Goal: Information Seeking & Learning: Learn about a topic

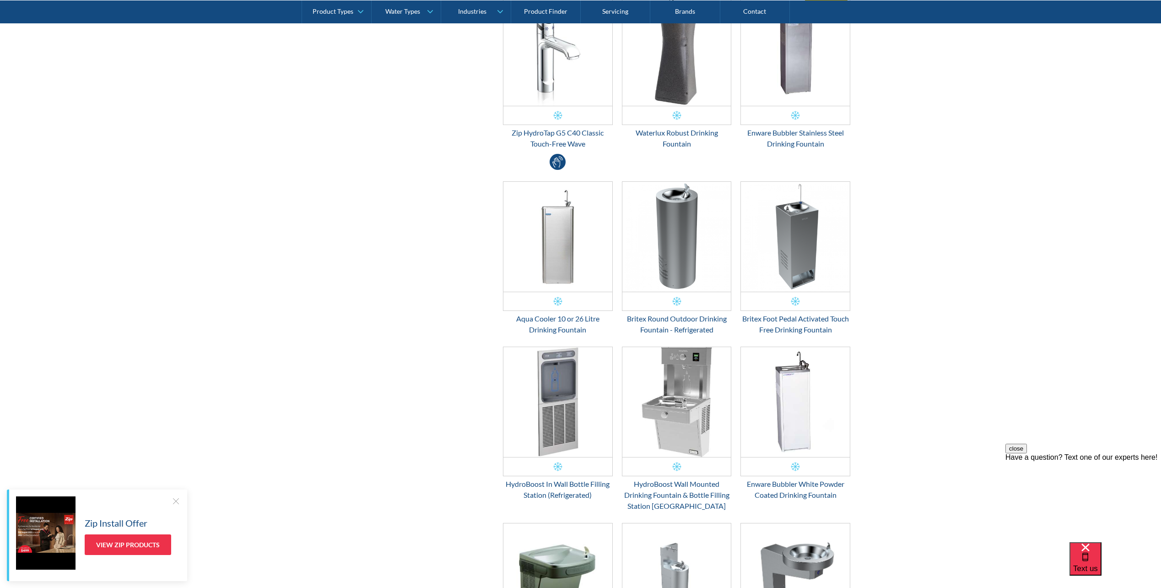
scroll to position [504, 0]
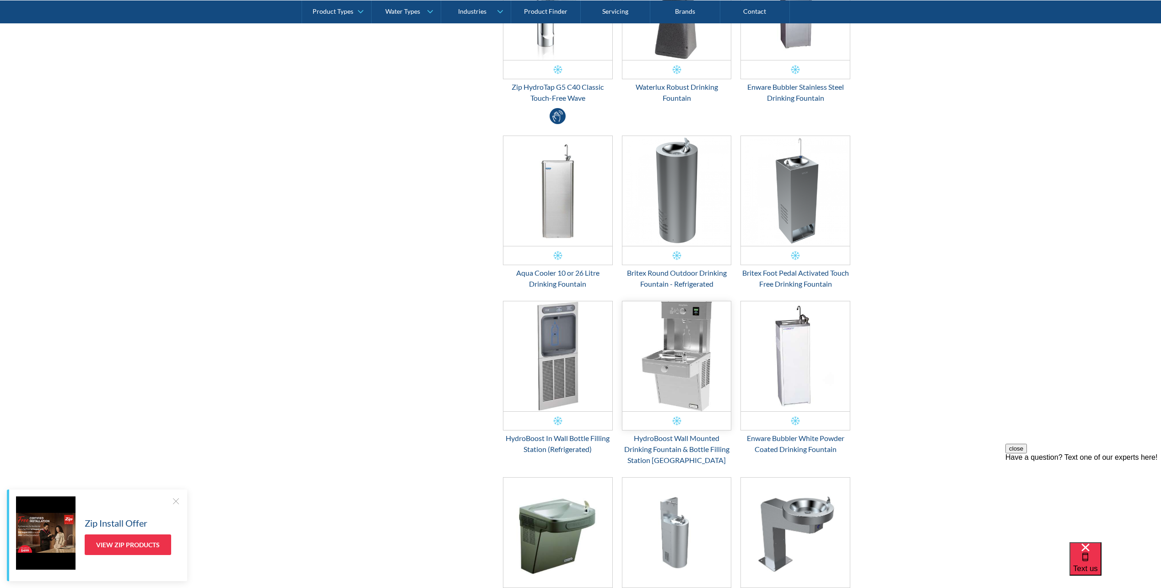
click at [708, 365] on img "Email Form 3" at bounding box center [677, 356] width 109 height 110
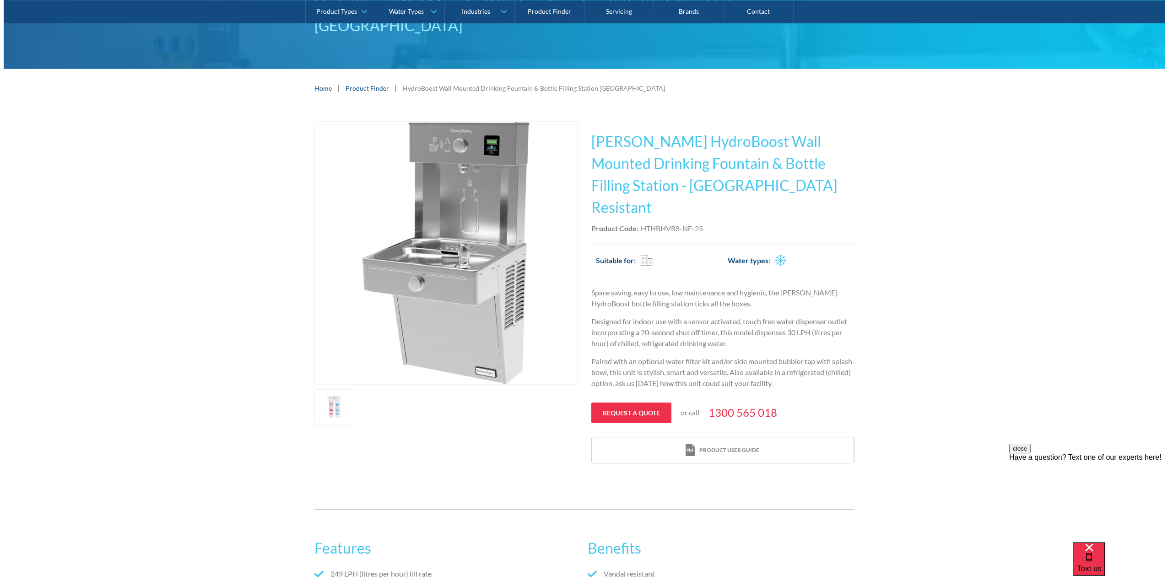
scroll to position [137, 0]
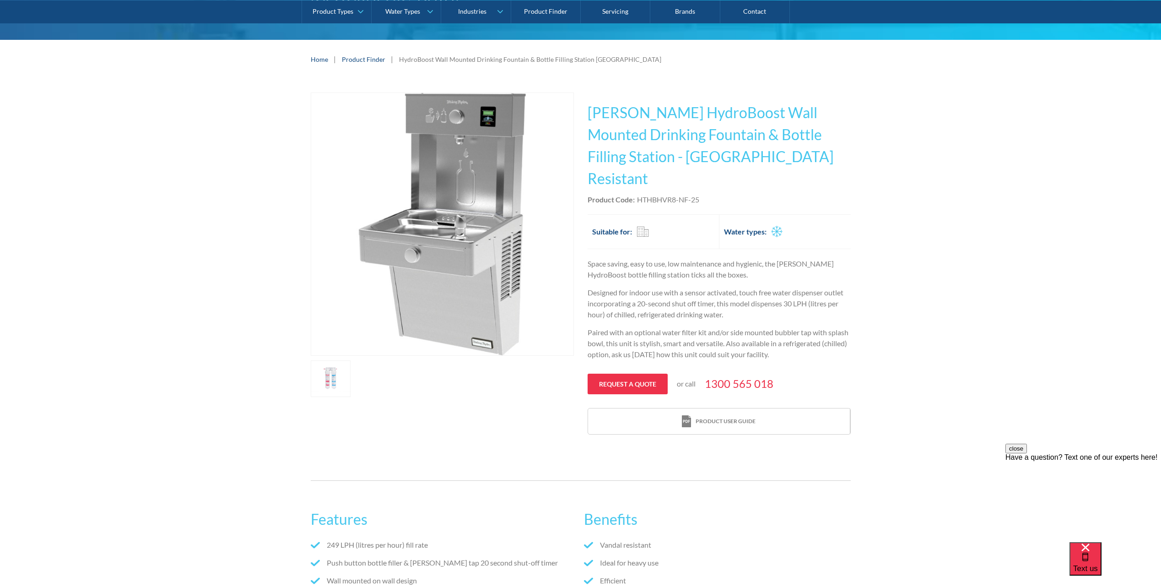
click at [326, 380] on link "open lightbox" at bounding box center [331, 378] width 40 height 37
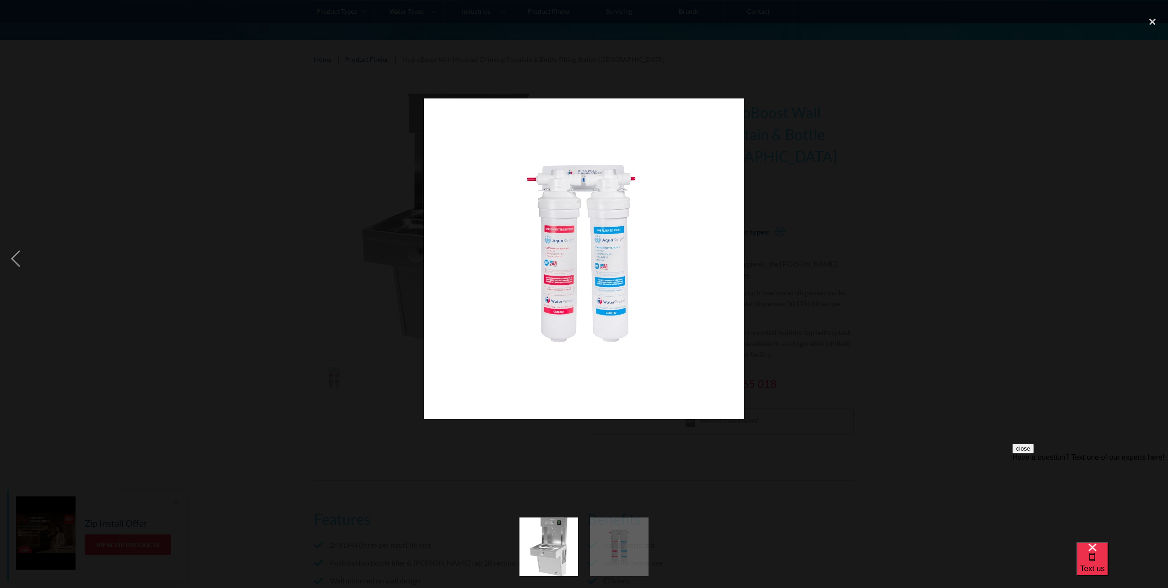
click at [546, 537] on img "show item 1 of 2" at bounding box center [549, 546] width 59 height 59
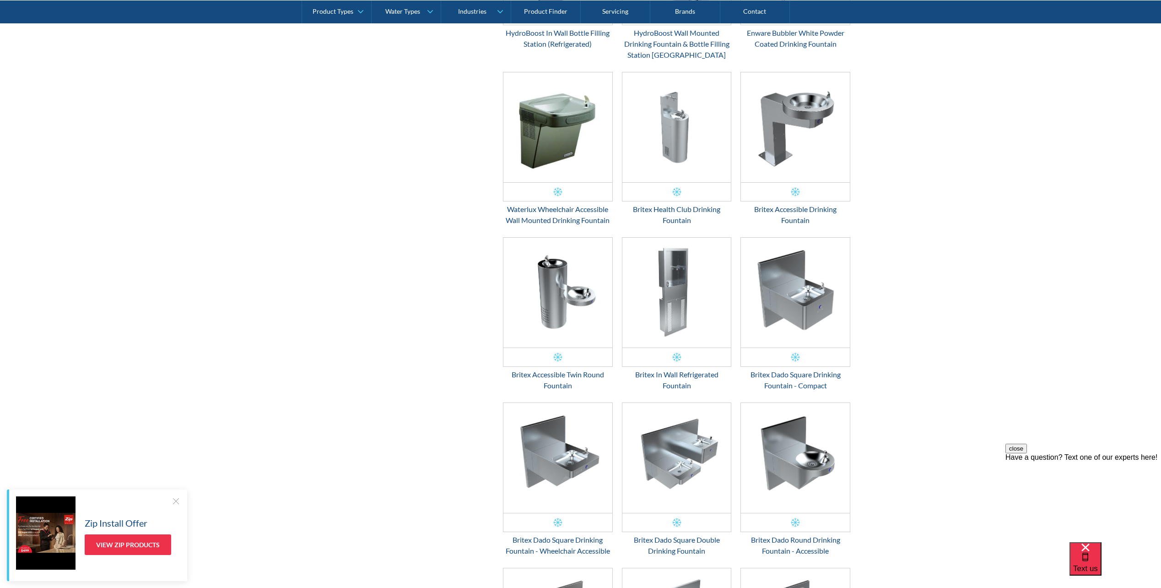
scroll to position [916, 0]
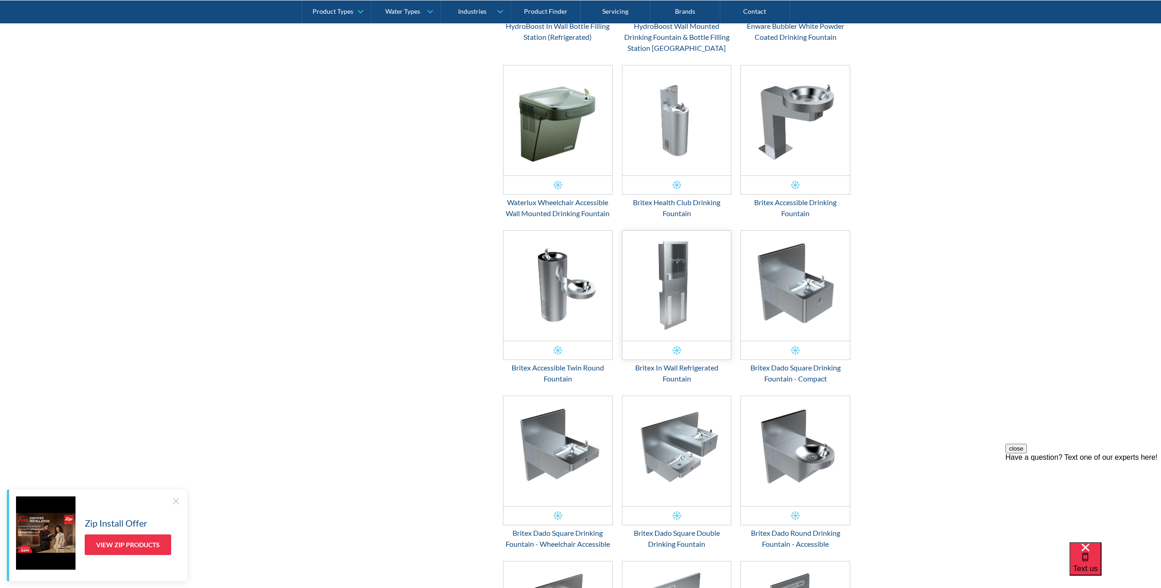
click at [669, 292] on img "Email Form 3" at bounding box center [677, 286] width 109 height 110
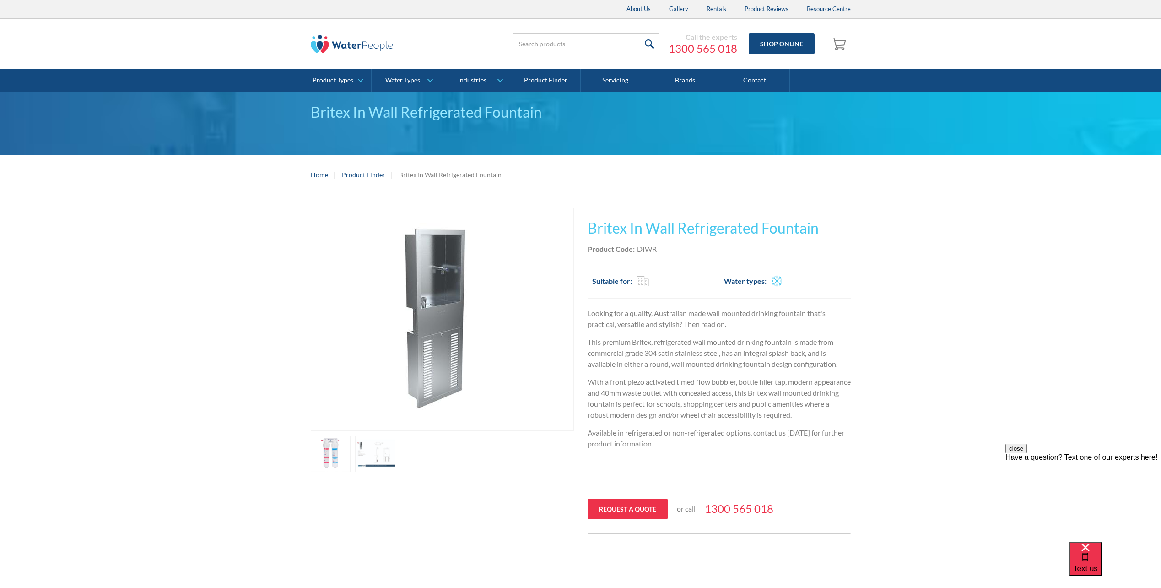
click at [351, 452] on link "open lightbox" at bounding box center [331, 453] width 40 height 37
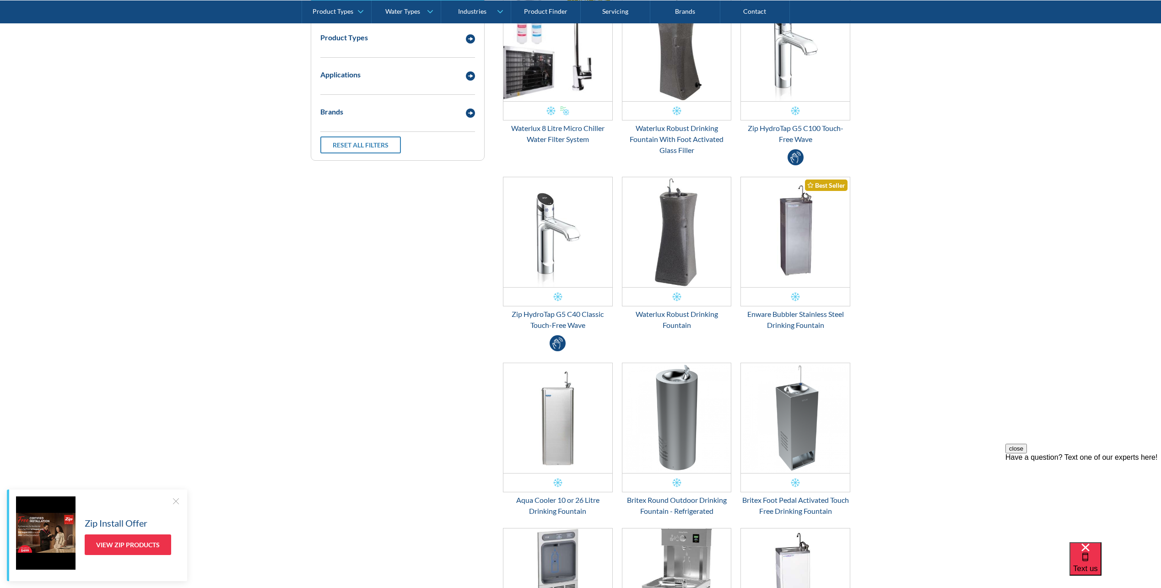
scroll to position [320, 0]
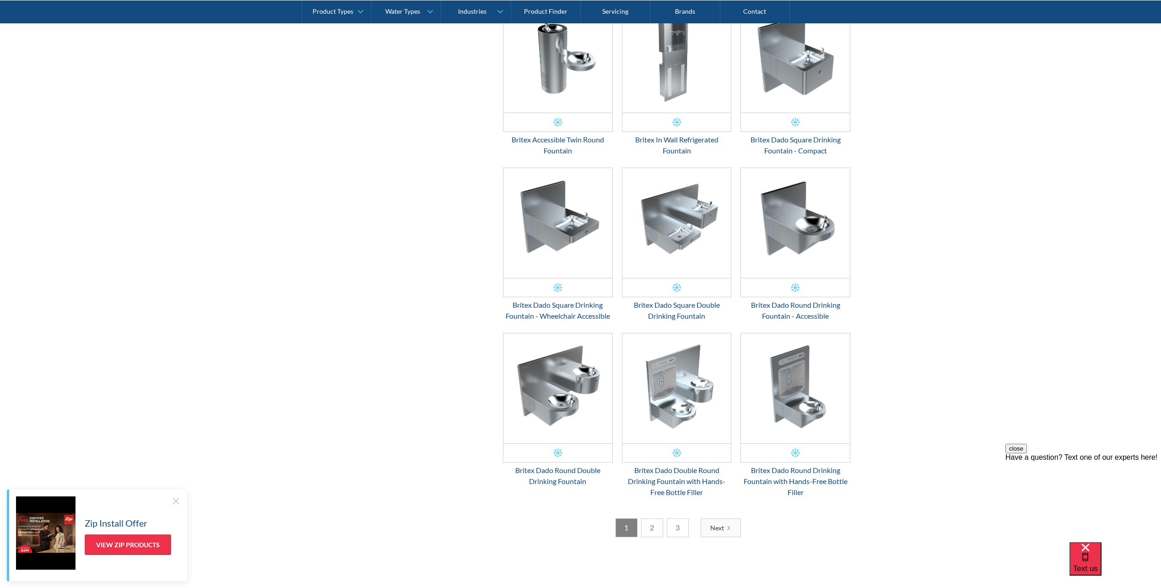
scroll to position [1144, 0]
click at [648, 525] on link "2" at bounding box center [652, 526] width 22 height 19
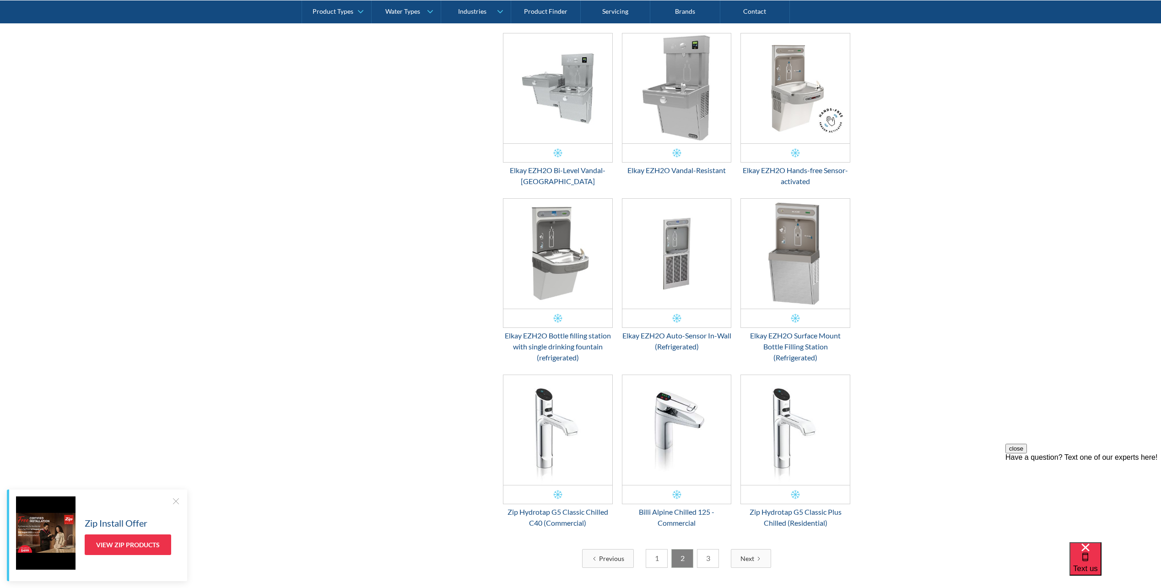
scroll to position [1128, 0]
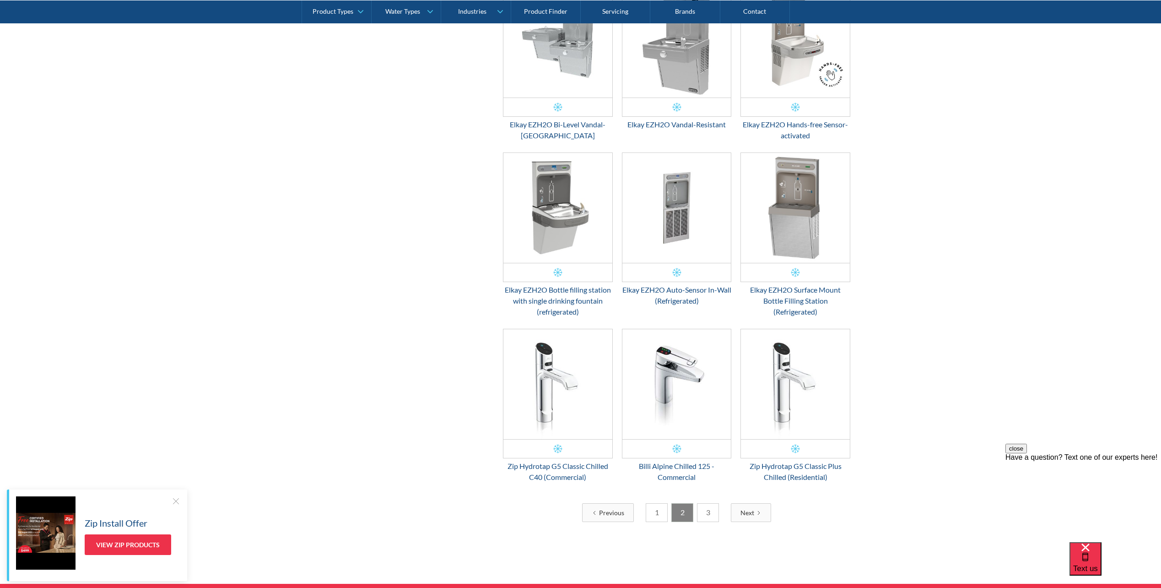
click at [711, 514] on link "3" at bounding box center [708, 512] width 22 height 19
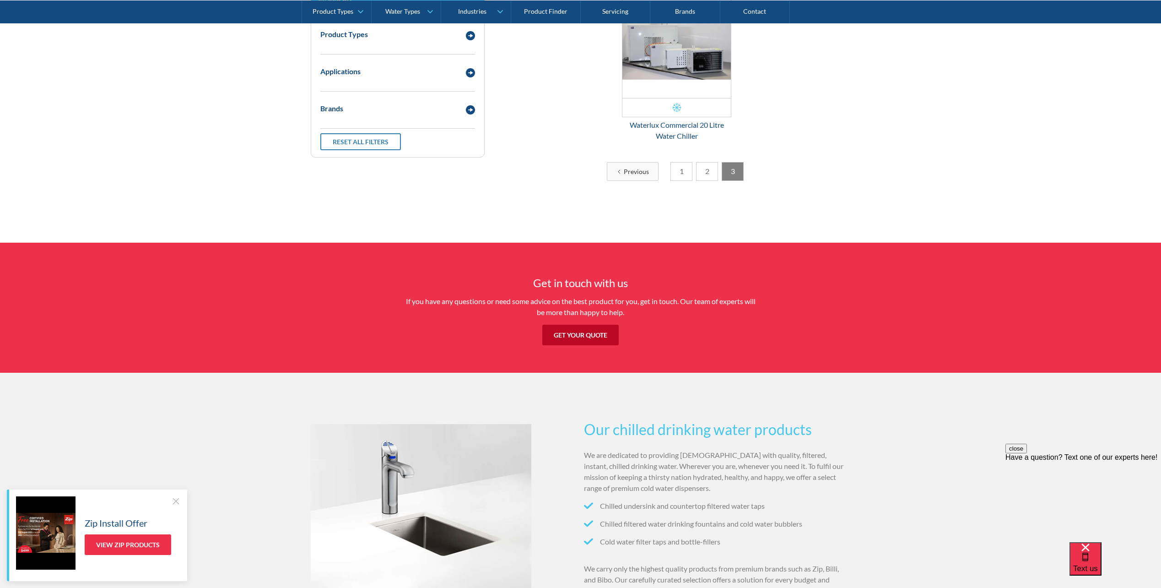
scroll to position [213, 0]
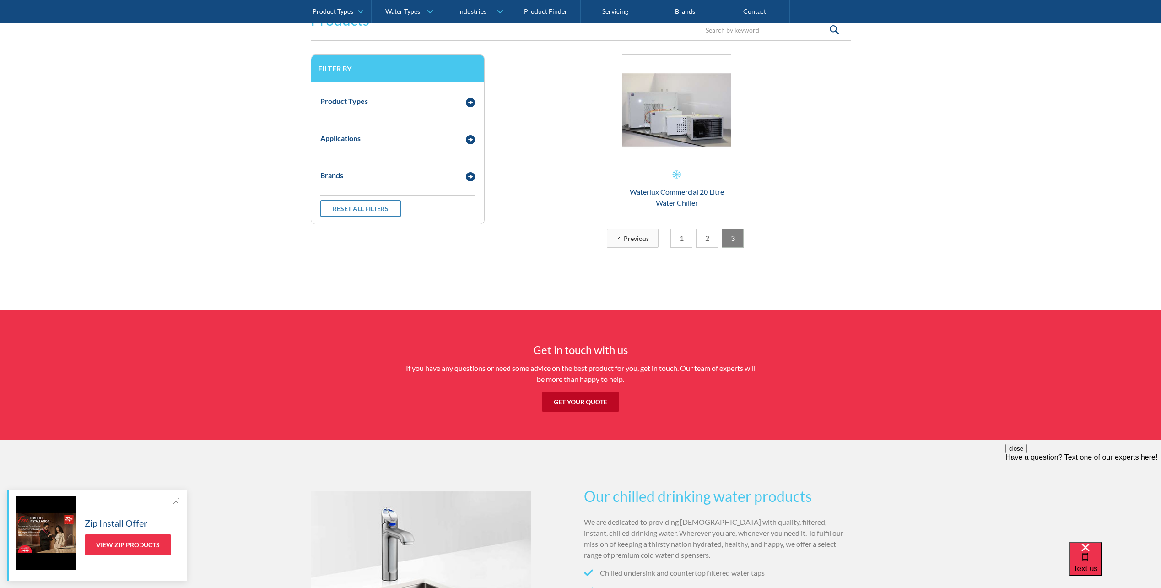
click at [705, 245] on link "2" at bounding box center [707, 238] width 22 height 19
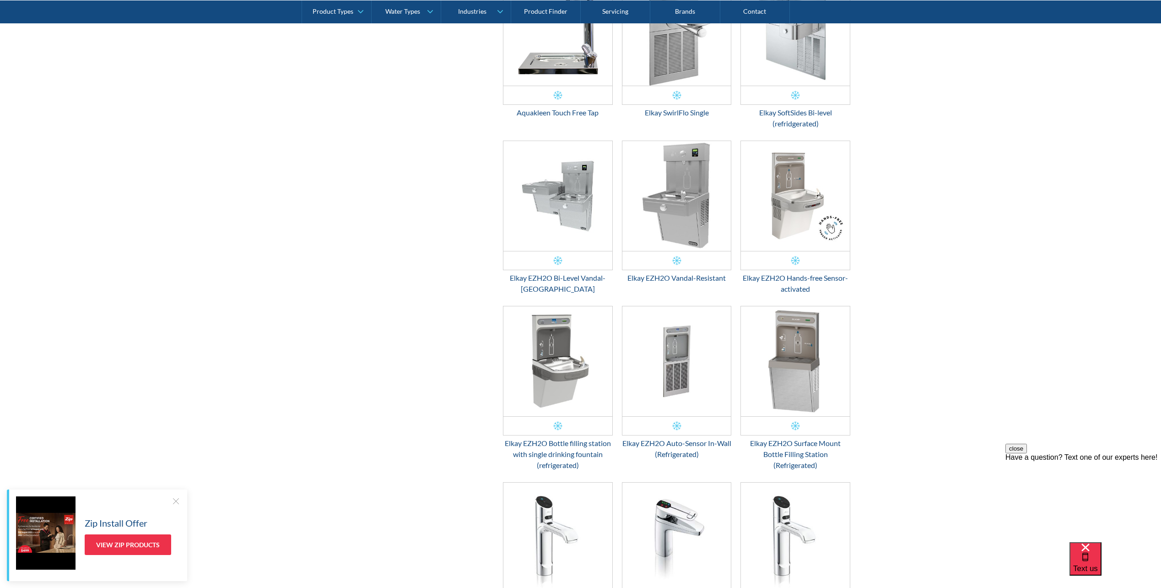
scroll to position [991, 0]
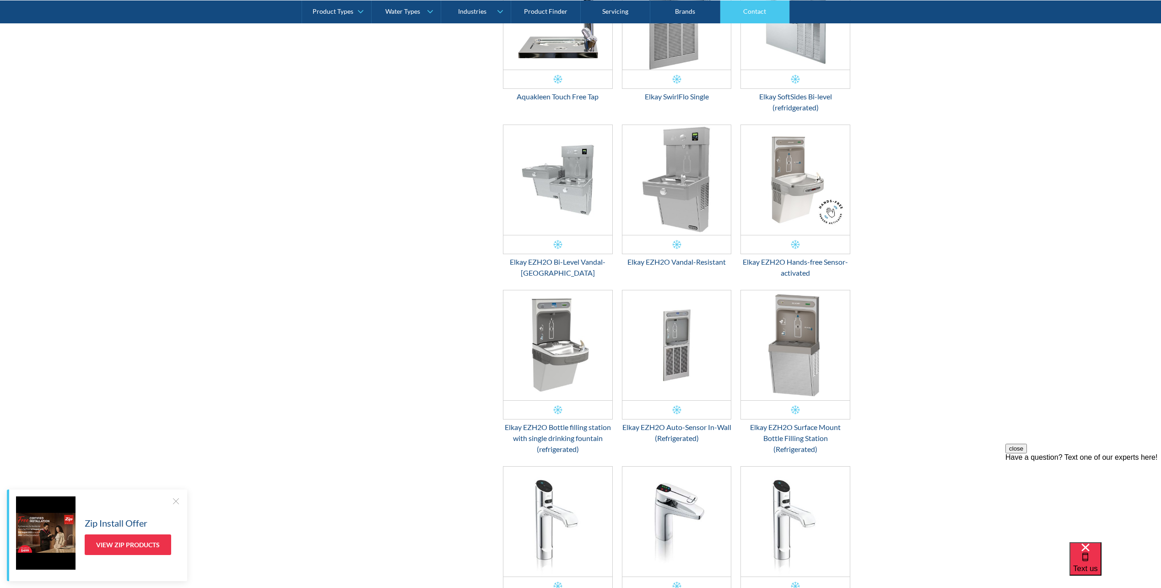
click at [759, 14] on link "Contact" at bounding box center [756, 11] width 70 height 23
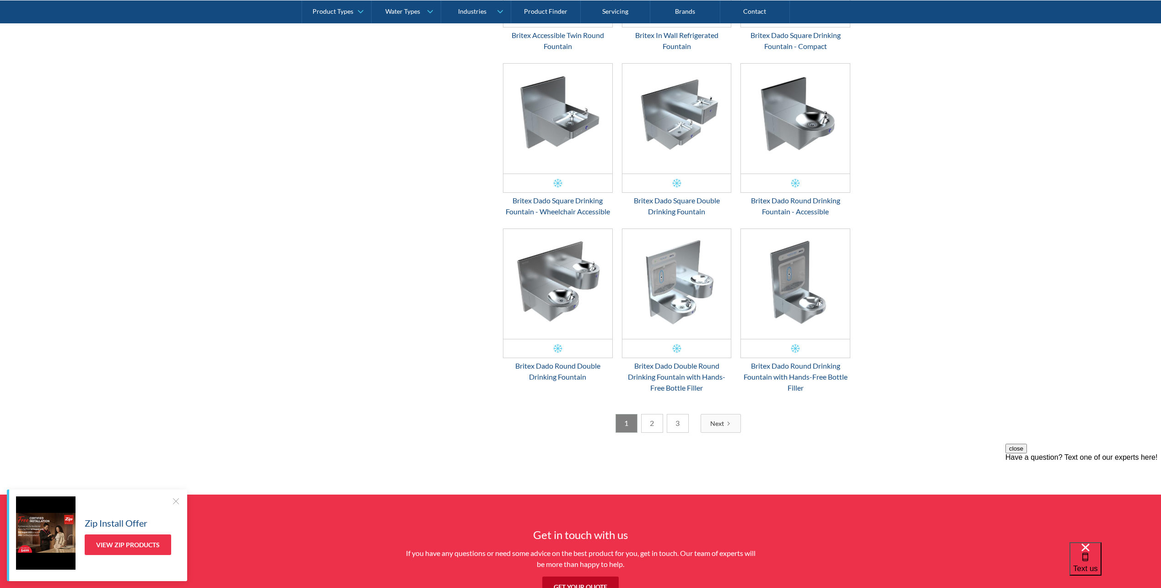
scroll to position [1282, 0]
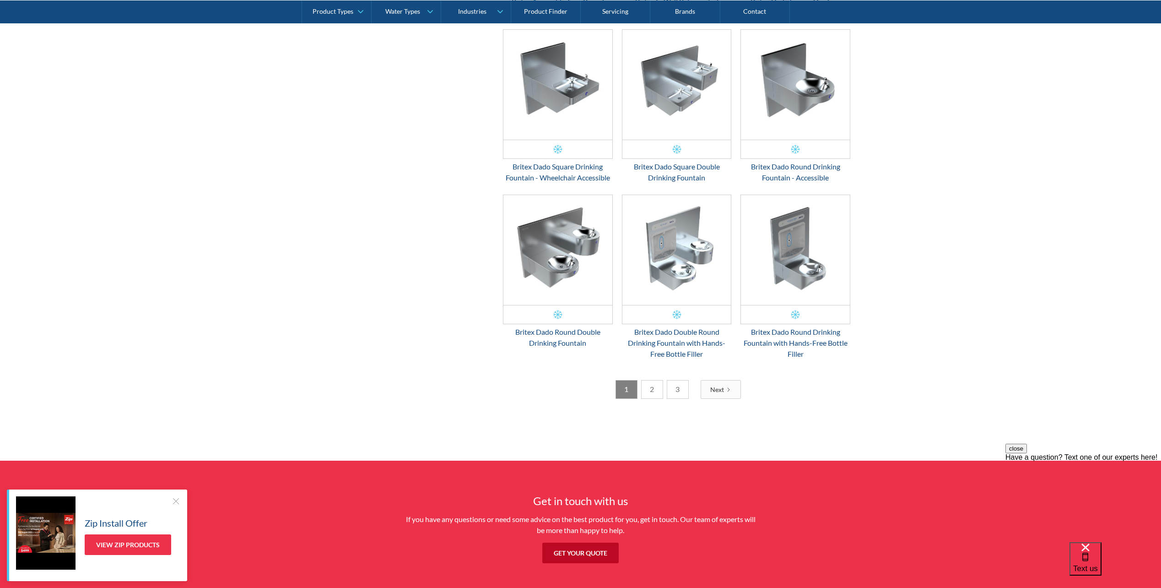
click at [657, 393] on link "2" at bounding box center [652, 389] width 22 height 19
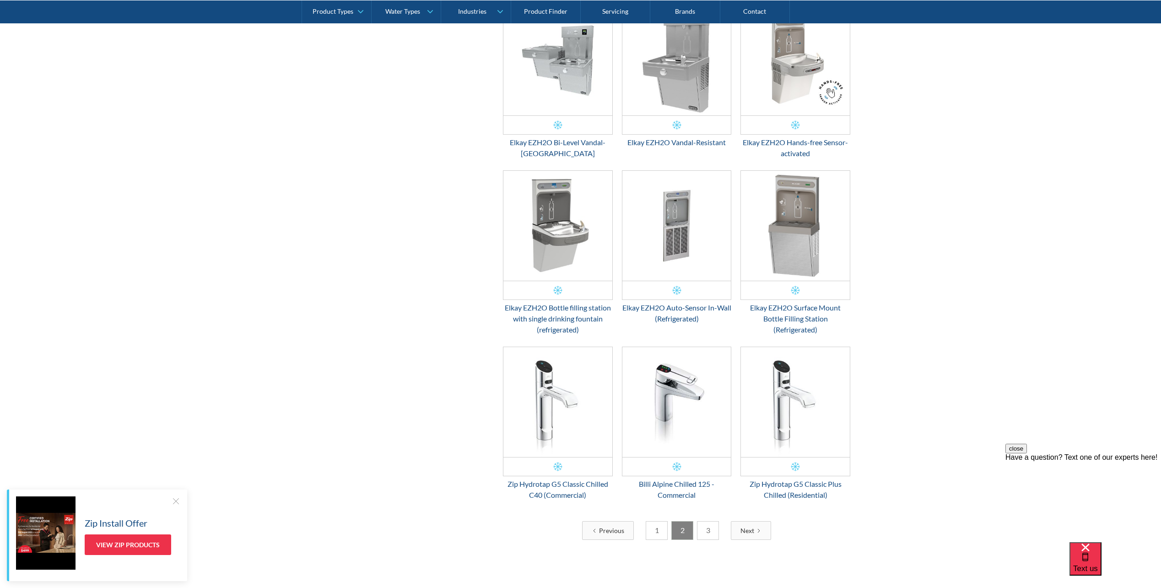
scroll to position [1128, 0]
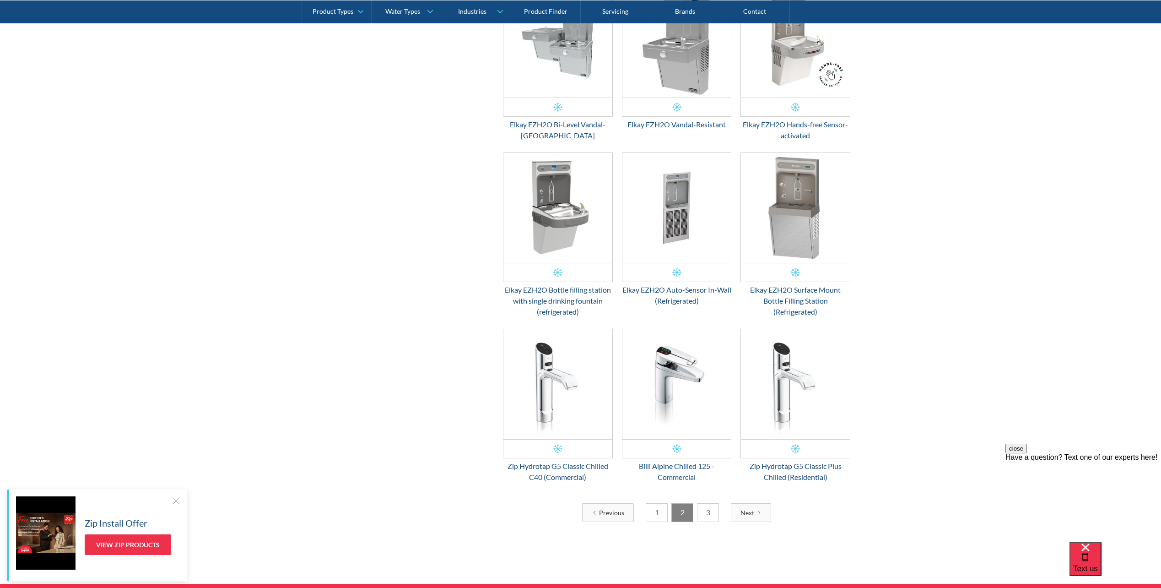
click at [658, 517] on link "1" at bounding box center [657, 512] width 22 height 19
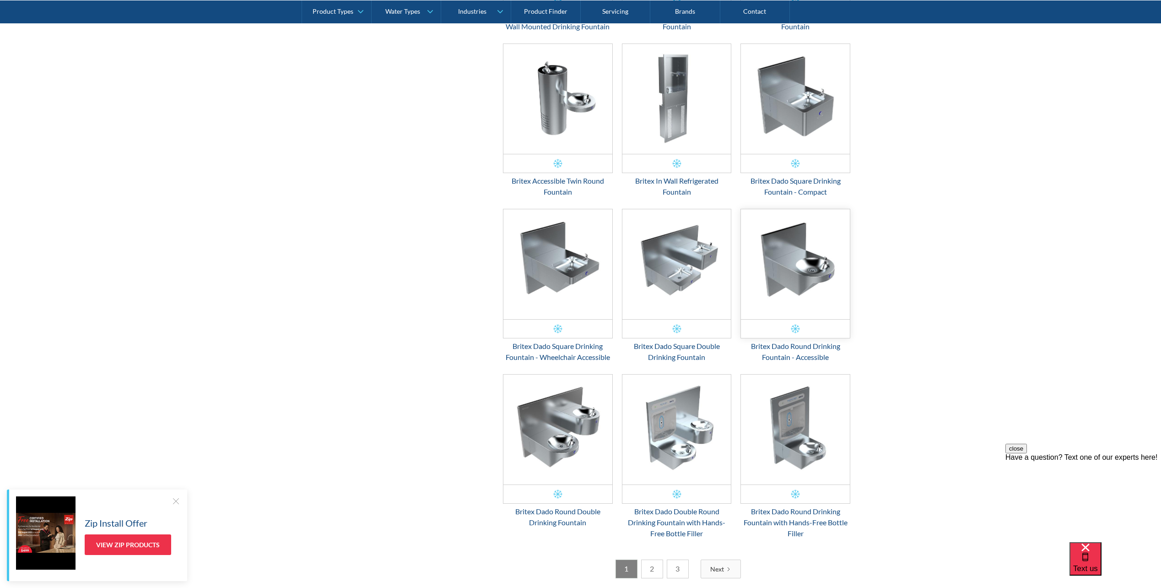
scroll to position [1220, 0]
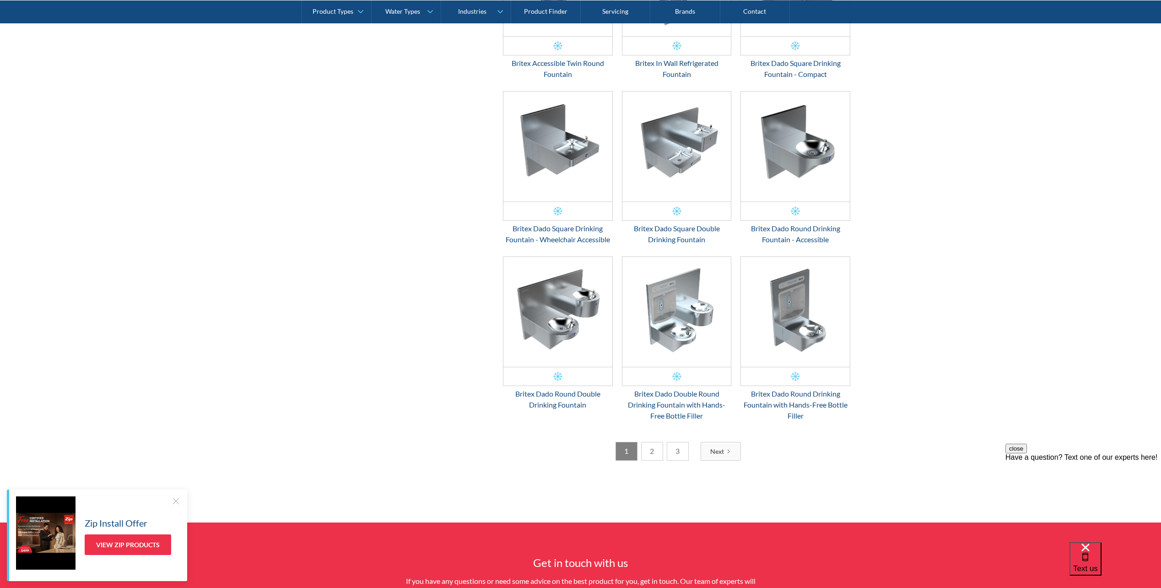
click at [651, 454] on link "2" at bounding box center [652, 451] width 22 height 19
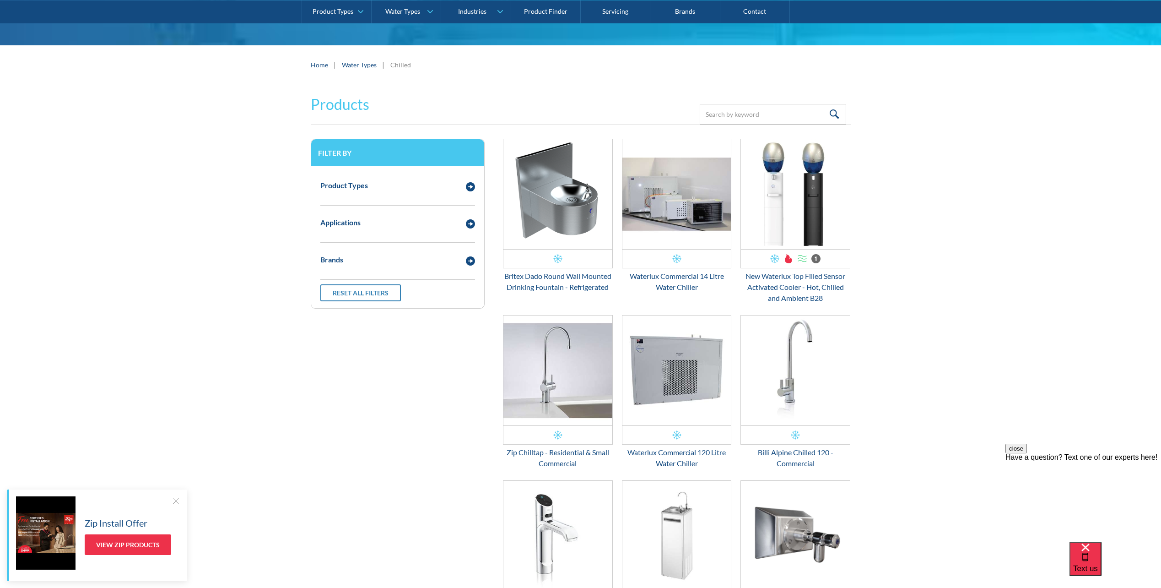
scroll to position [76, 0]
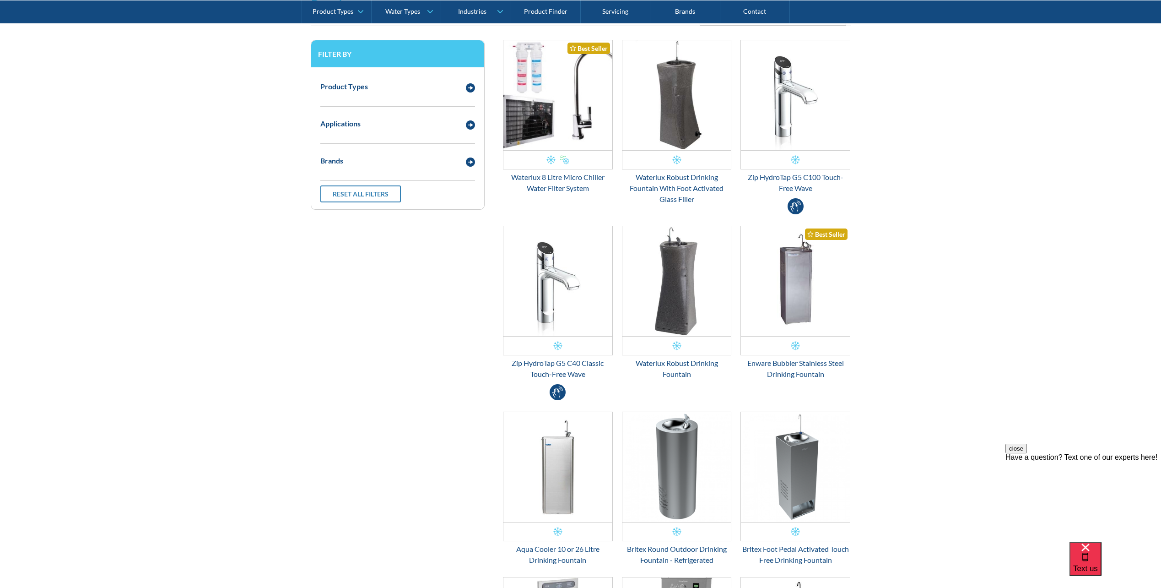
scroll to position [229, 0]
